Goal: Check status: Check status

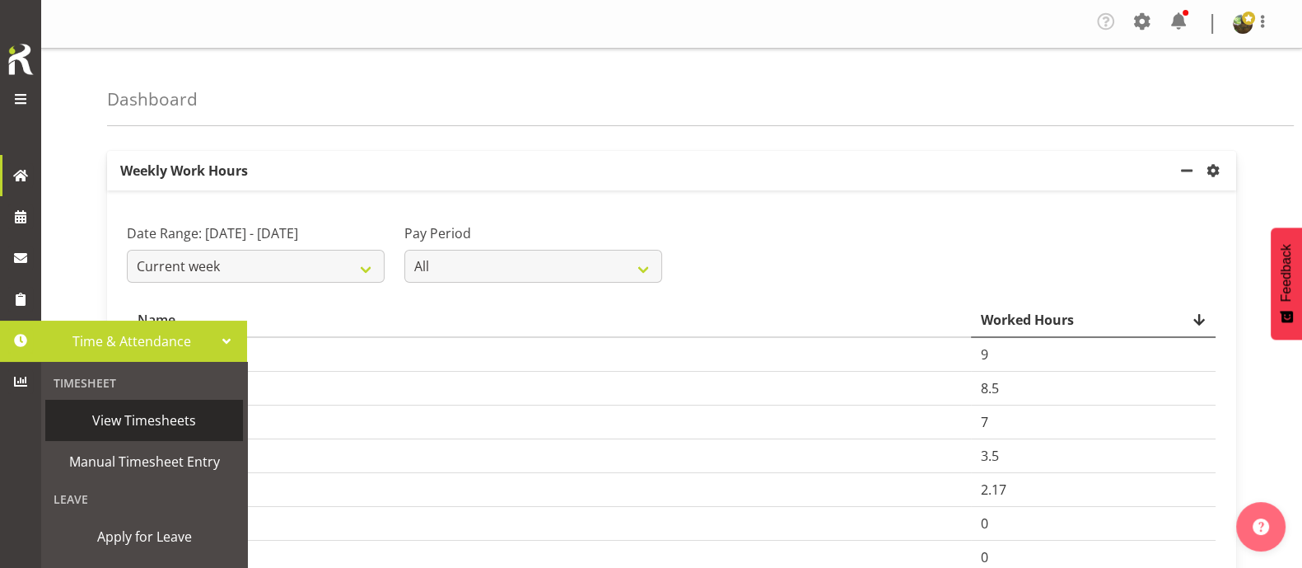
click at [138, 412] on span "View Timesheets" at bounding box center [144, 420] width 181 height 25
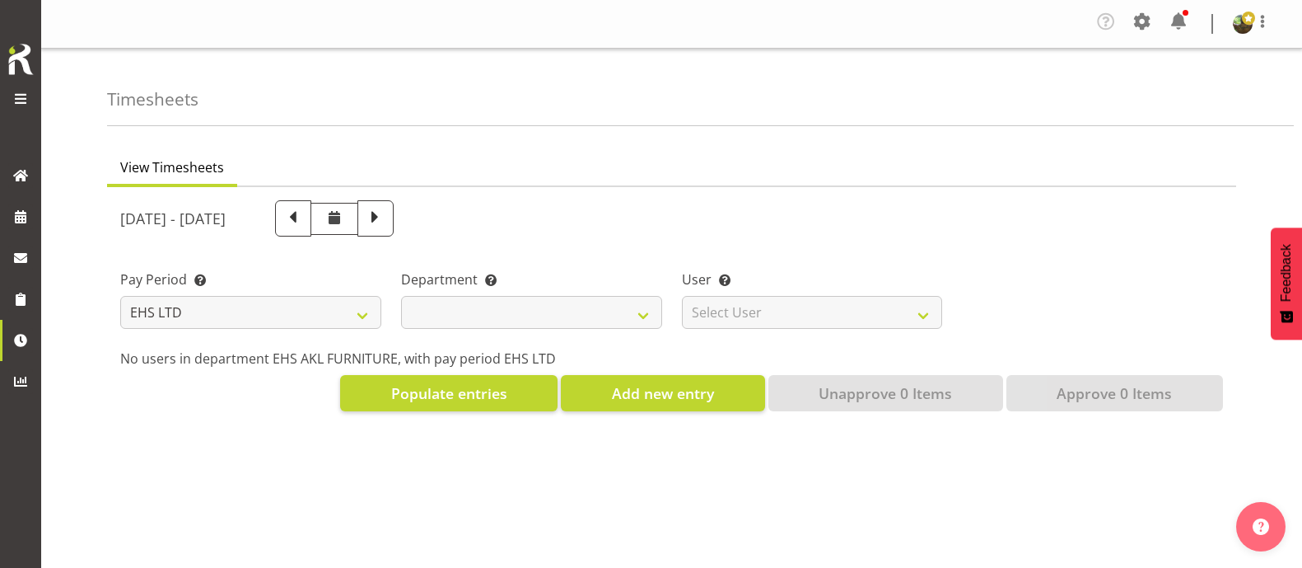
select select "7"
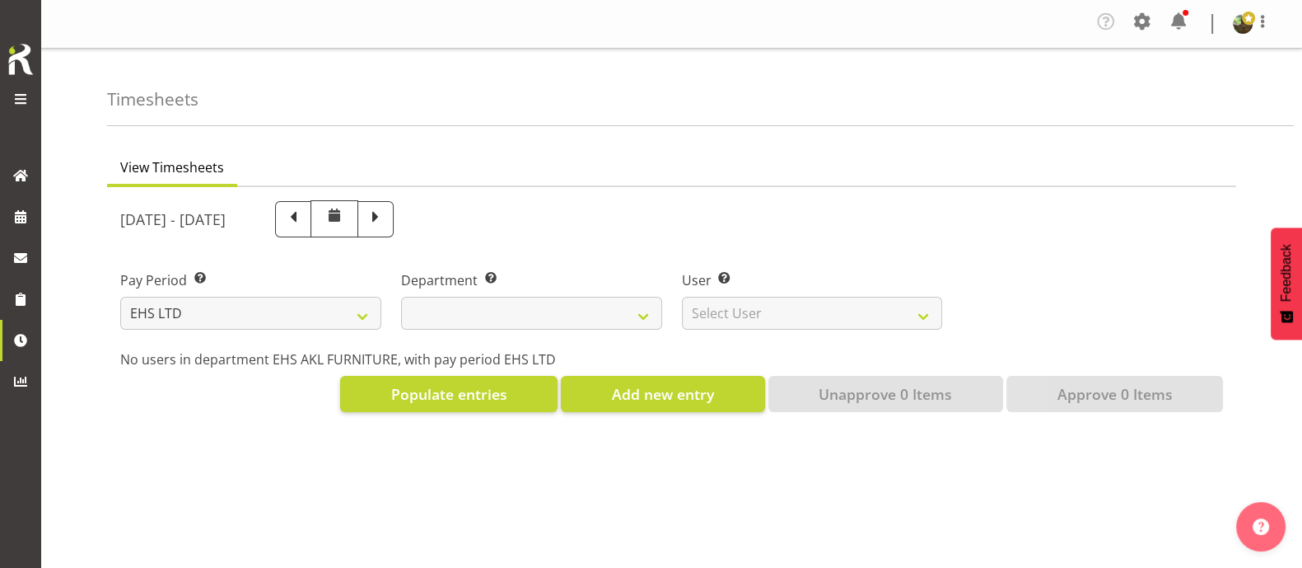
select select
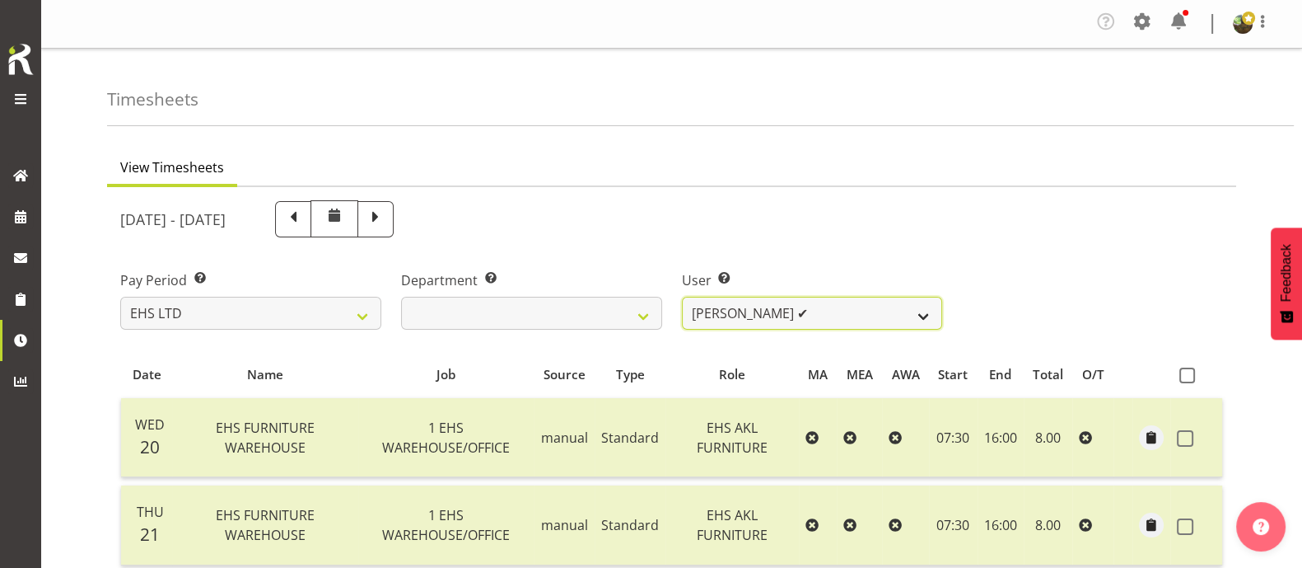
click at [914, 314] on select "[PERSON_NAME] ✔ [PERSON_NAME] ✔ [PERSON_NAME] ✔ [PERSON_NAME] ✔ [PERSON_NAME] ✔…" at bounding box center [812, 313] width 261 height 33
click at [682, 297] on select "[PERSON_NAME] ✔ [PERSON_NAME] ✔ [PERSON_NAME] ✔ [PERSON_NAME] ✔ [PERSON_NAME] ✔…" at bounding box center [812, 313] width 261 height 33
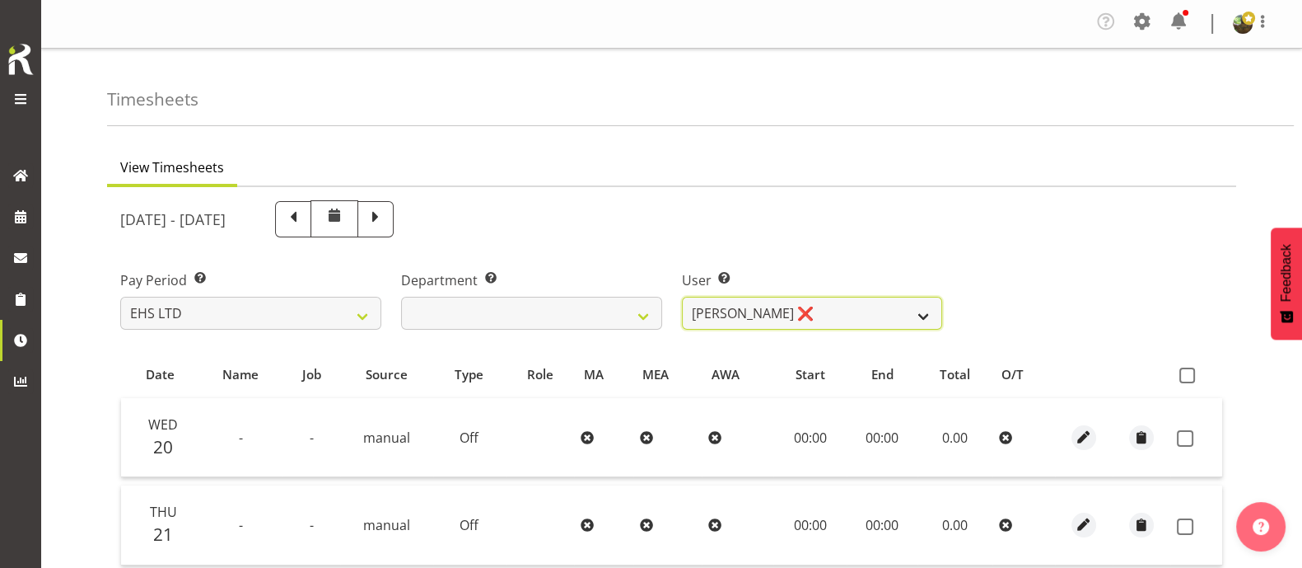
click at [858, 319] on select "[PERSON_NAME] ✔ [PERSON_NAME] ✔ [PERSON_NAME] ✔ [PERSON_NAME] ✔ [PERSON_NAME] ✔…" at bounding box center [812, 313] width 261 height 33
select select "8639"
click at [682, 297] on select "[PERSON_NAME] ✔ [PERSON_NAME] ✔ [PERSON_NAME] ✔ [PERSON_NAME] ✔ [PERSON_NAME] ✔…" at bounding box center [812, 313] width 261 height 33
